Goal: Task Accomplishment & Management: Use online tool/utility

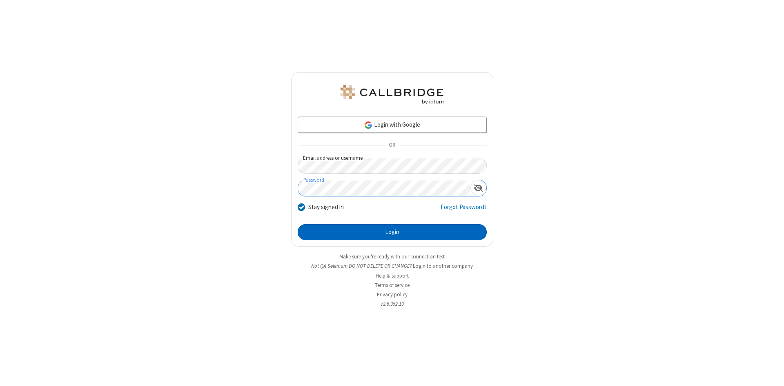
click at [392, 233] on button "Login" at bounding box center [391, 232] width 189 height 16
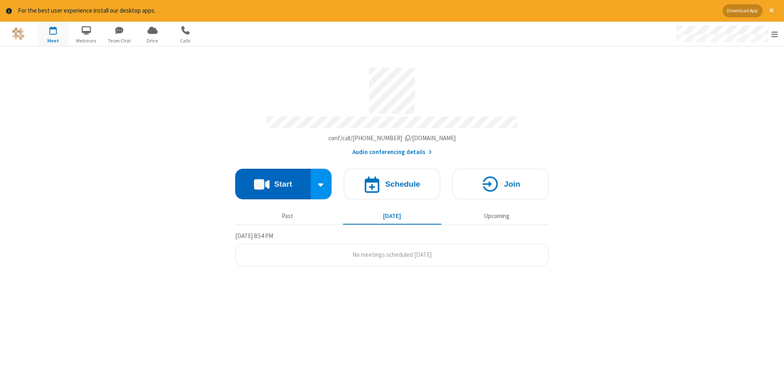
click at [273, 181] on button "Start" at bounding box center [272, 184] width 75 height 31
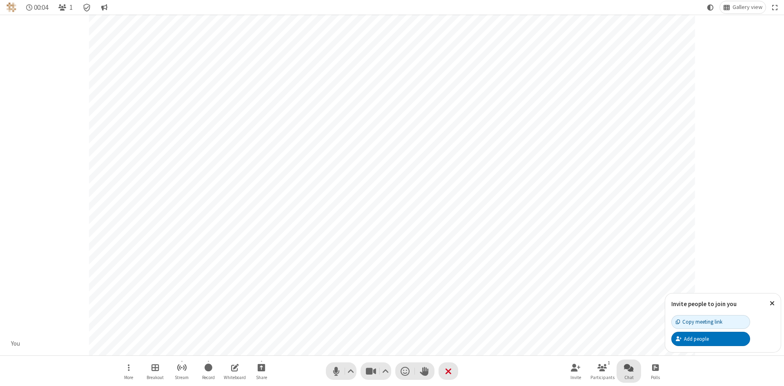
click at [628, 368] on span "Open chat" at bounding box center [629, 368] width 10 height 10
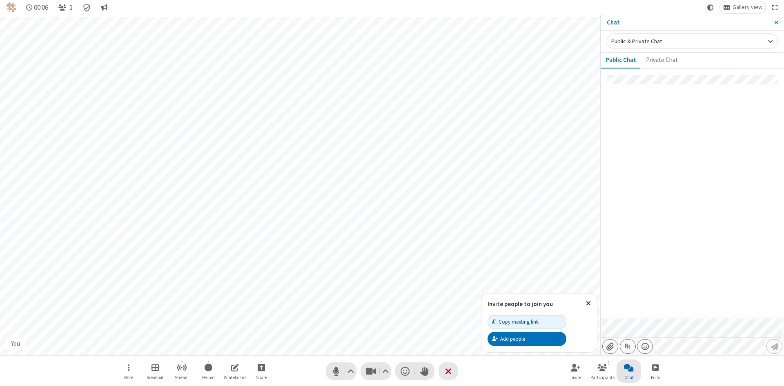
type input "C:\fakepath\doc_test.docx"
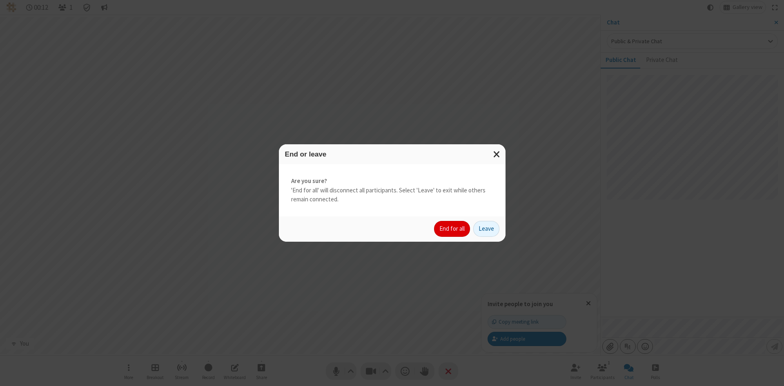
click at [452, 229] on button "End for all" at bounding box center [452, 229] width 36 height 16
